Goal: Information Seeking & Learning: Learn about a topic

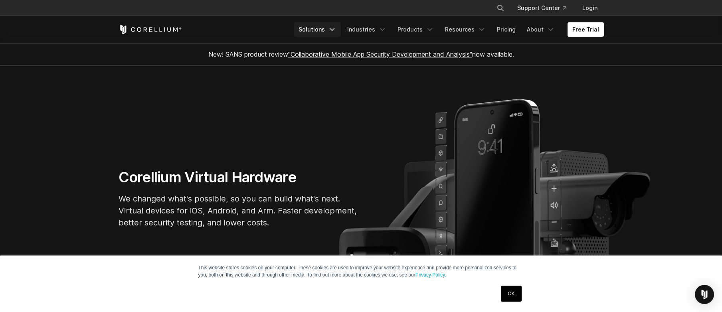
click at [323, 30] on link "Solutions" at bounding box center [317, 29] width 47 height 14
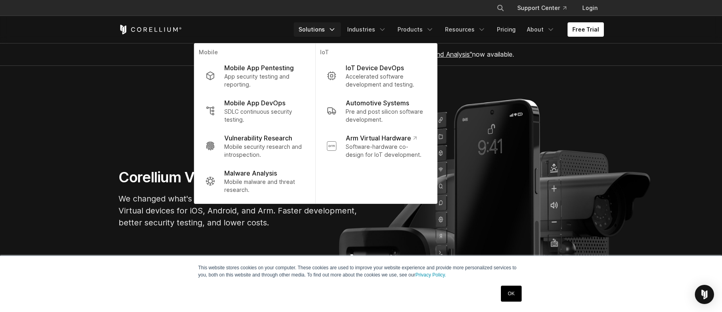
click at [248, 30] on div "Free Trial" at bounding box center [205, 30] width 175 height 10
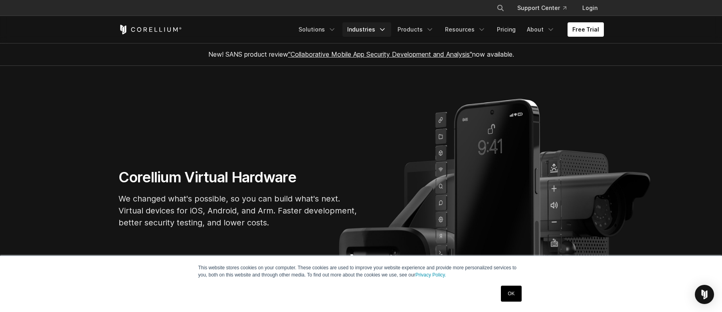
click at [382, 27] on link "Industries" at bounding box center [366, 29] width 49 height 14
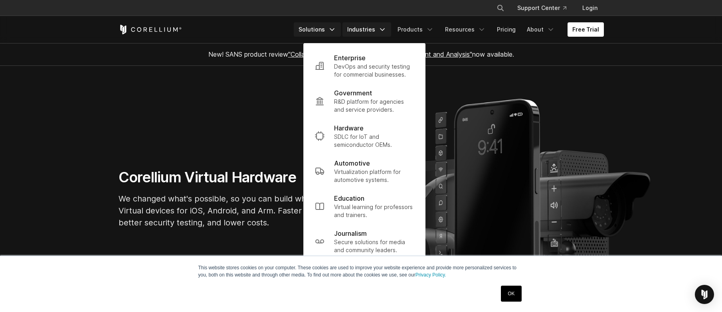
click at [321, 34] on link "Solutions" at bounding box center [317, 29] width 47 height 14
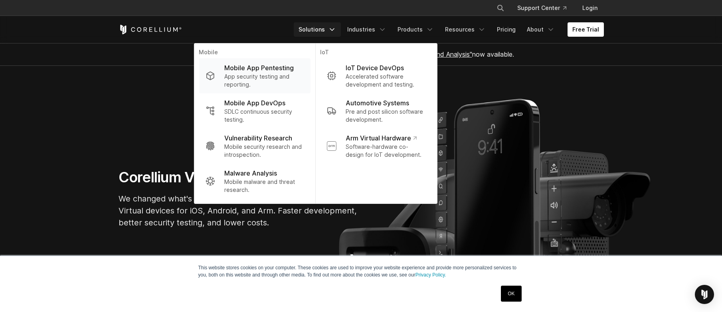
click at [300, 74] on p "App security testing and reporting." at bounding box center [263, 81] width 79 height 16
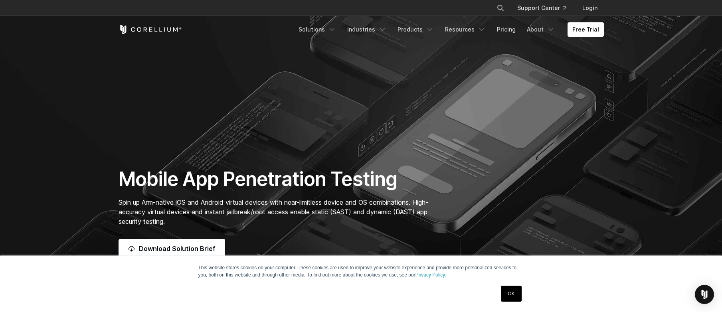
click at [393, 114] on section "Mobile App Penetration Testing Spin up Arm-native iOS and Android virtual devic…" at bounding box center [361, 148] width 722 height 296
